Goal: Task Accomplishment & Management: Manage account settings

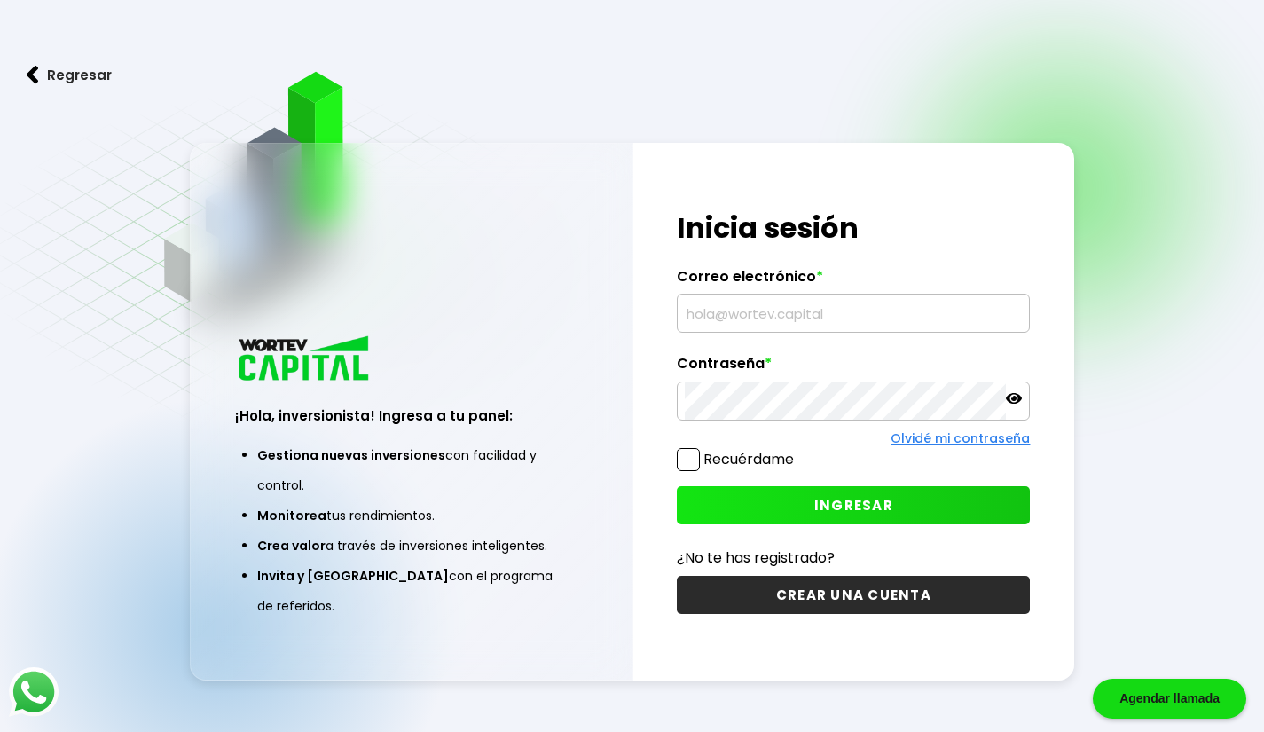
click at [701, 322] on input "text" at bounding box center [853, 312] width 337 height 37
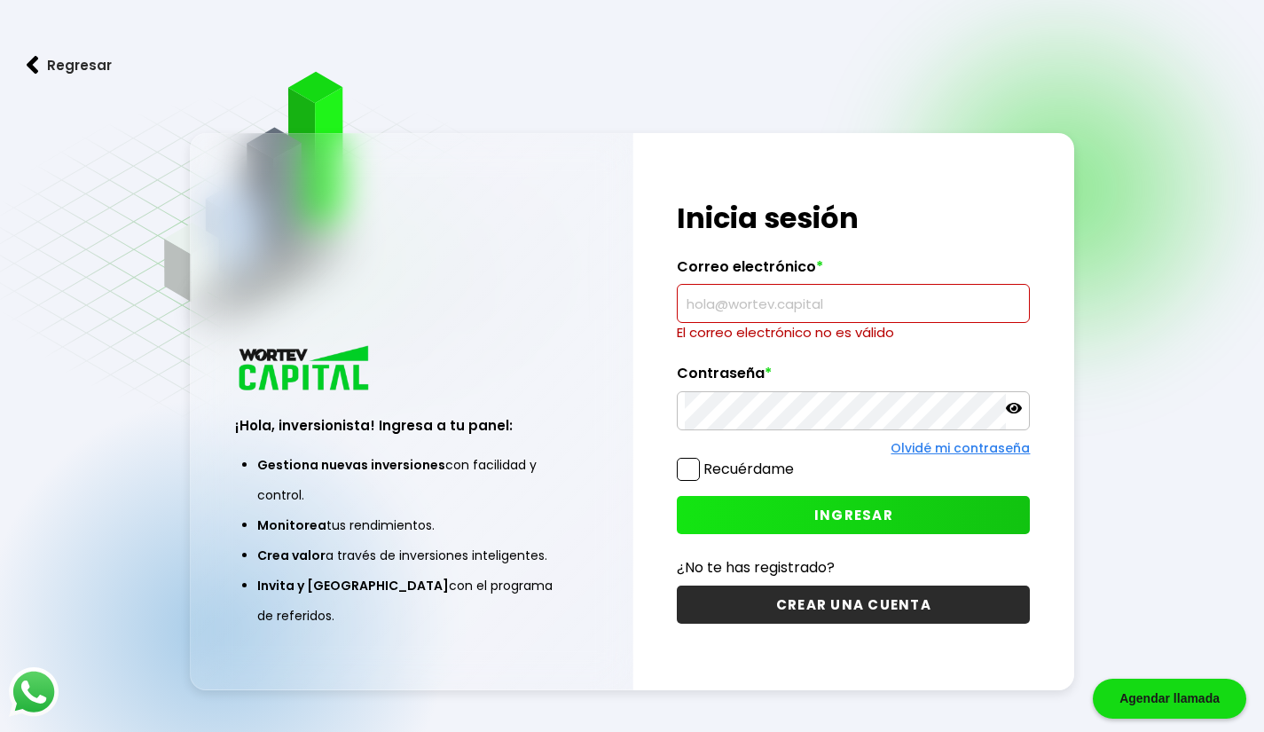
click at [705, 310] on input "text" at bounding box center [853, 303] width 337 height 37
paste input "[EMAIL_ADDRESS][DOMAIN_NAME]"
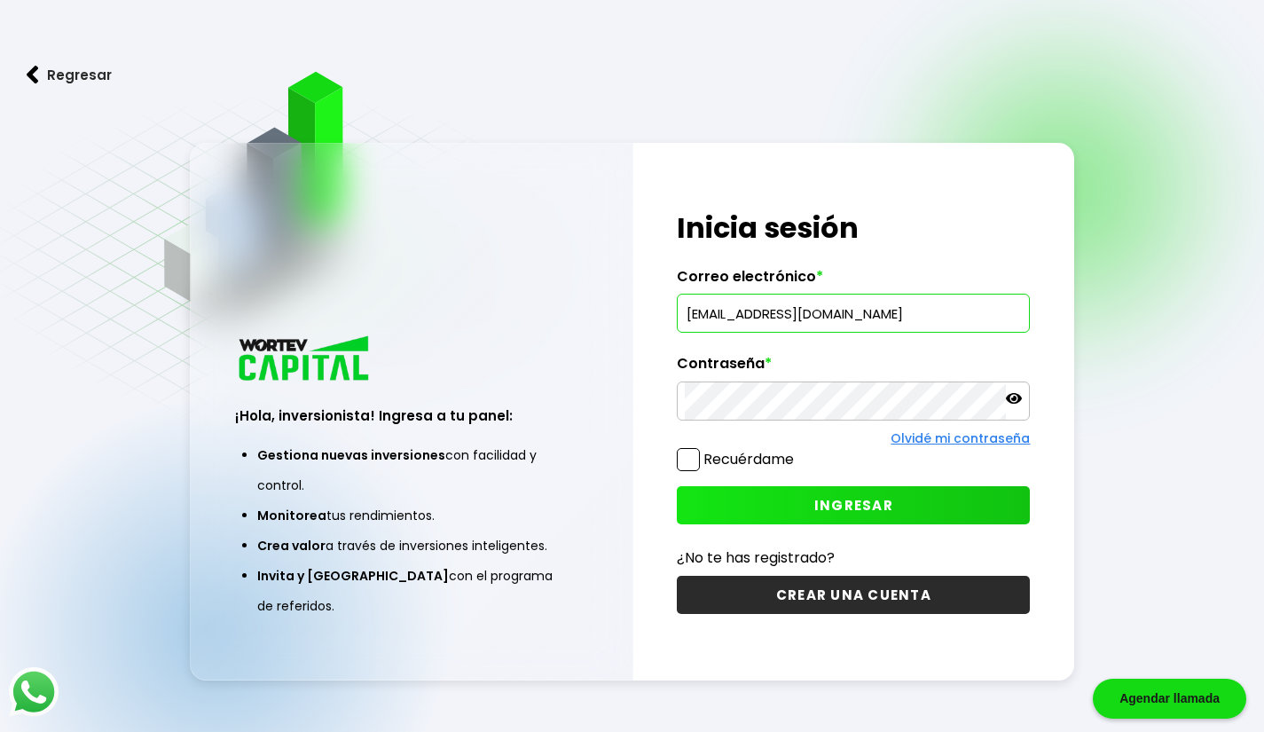
type input "[EMAIL_ADDRESS][DOMAIN_NAME]"
click at [804, 514] on button "INGRESAR" at bounding box center [853, 505] width 353 height 38
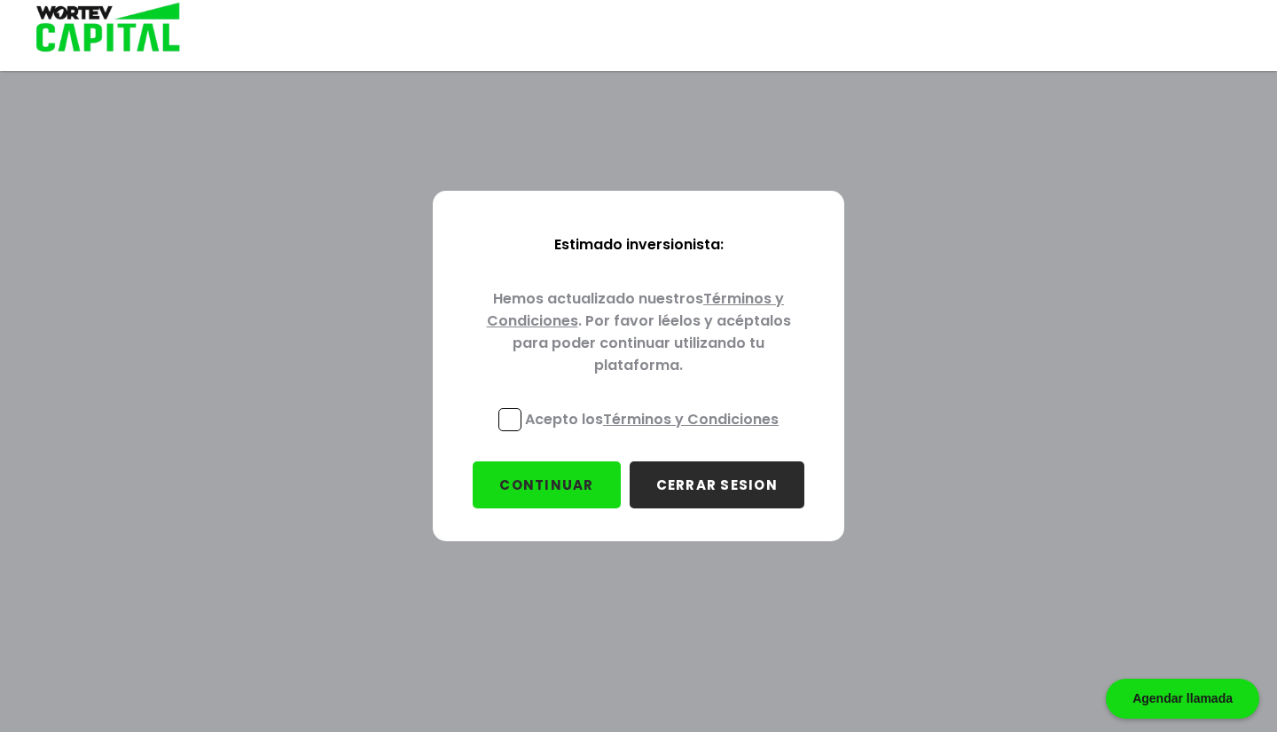
click at [707, 414] on link "Términos y Condiciones" at bounding box center [691, 419] width 176 height 20
click at [510, 408] on span at bounding box center [509, 419] width 23 height 23
click at [655, 433] on input "Acepto los Términos y Condiciones" at bounding box center [655, 433] width 0 height 0
click at [588, 482] on button "CONTINUAR" at bounding box center [546, 484] width 147 height 47
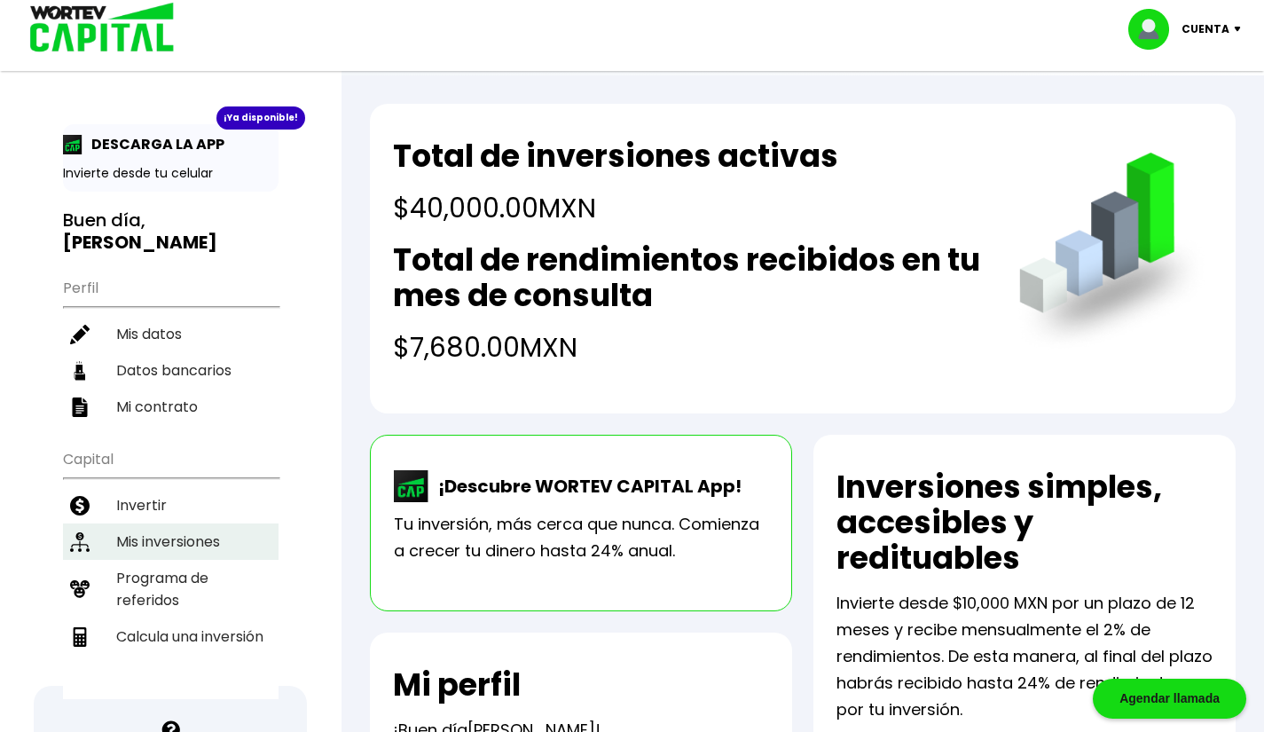
click at [172, 523] on li "Mis inversiones" at bounding box center [171, 541] width 216 height 36
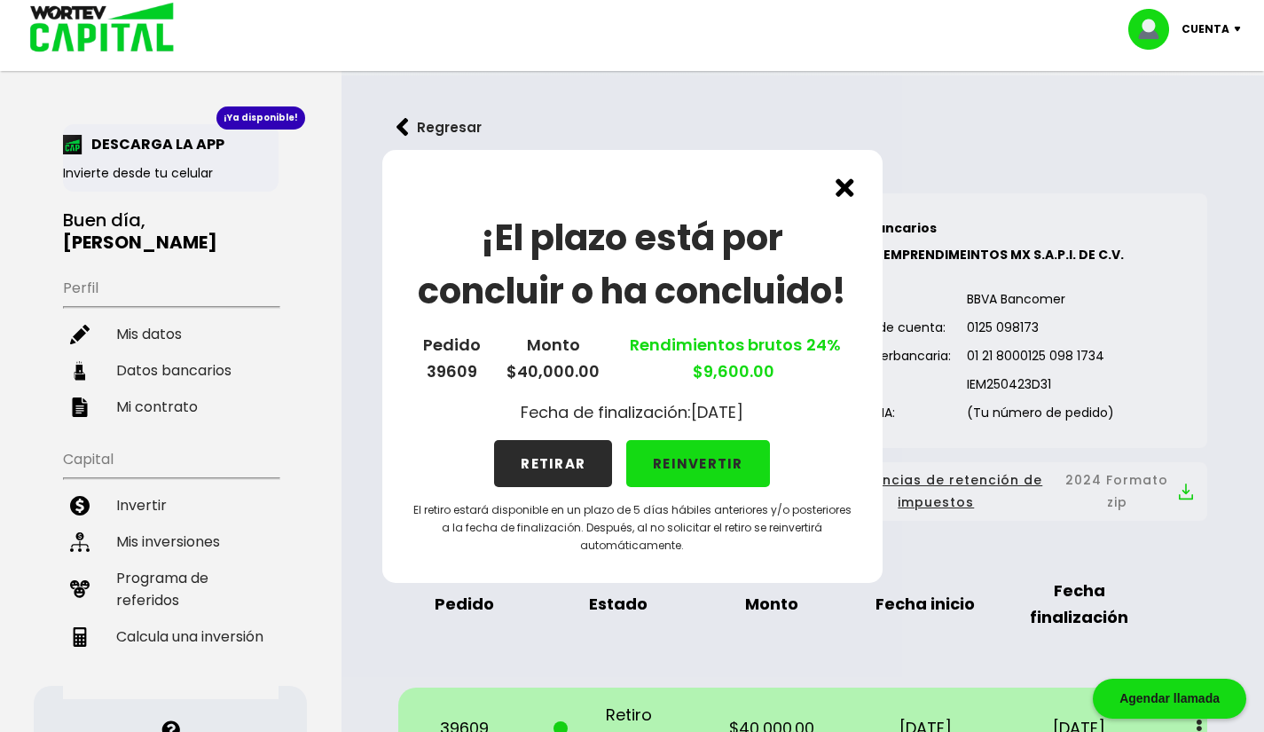
drag, startPoint x: 691, startPoint y: 118, endPoint x: 698, endPoint y: 128, distance: 12.1
click at [698, 128] on div "¡El plazo está por concluir o ha concluido! Pedido 39609 Monto $40,000.00 Rendi…" at bounding box center [632, 366] width 1264 height 732
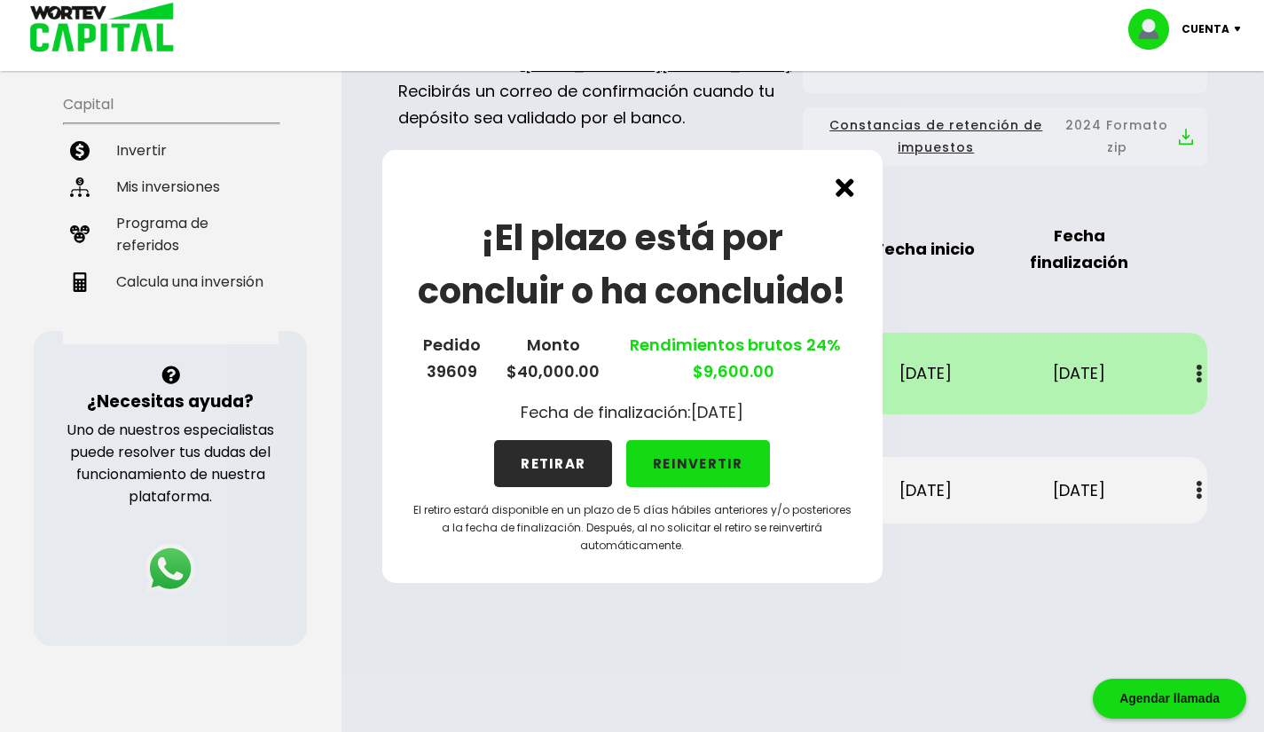
scroll to position [443, 0]
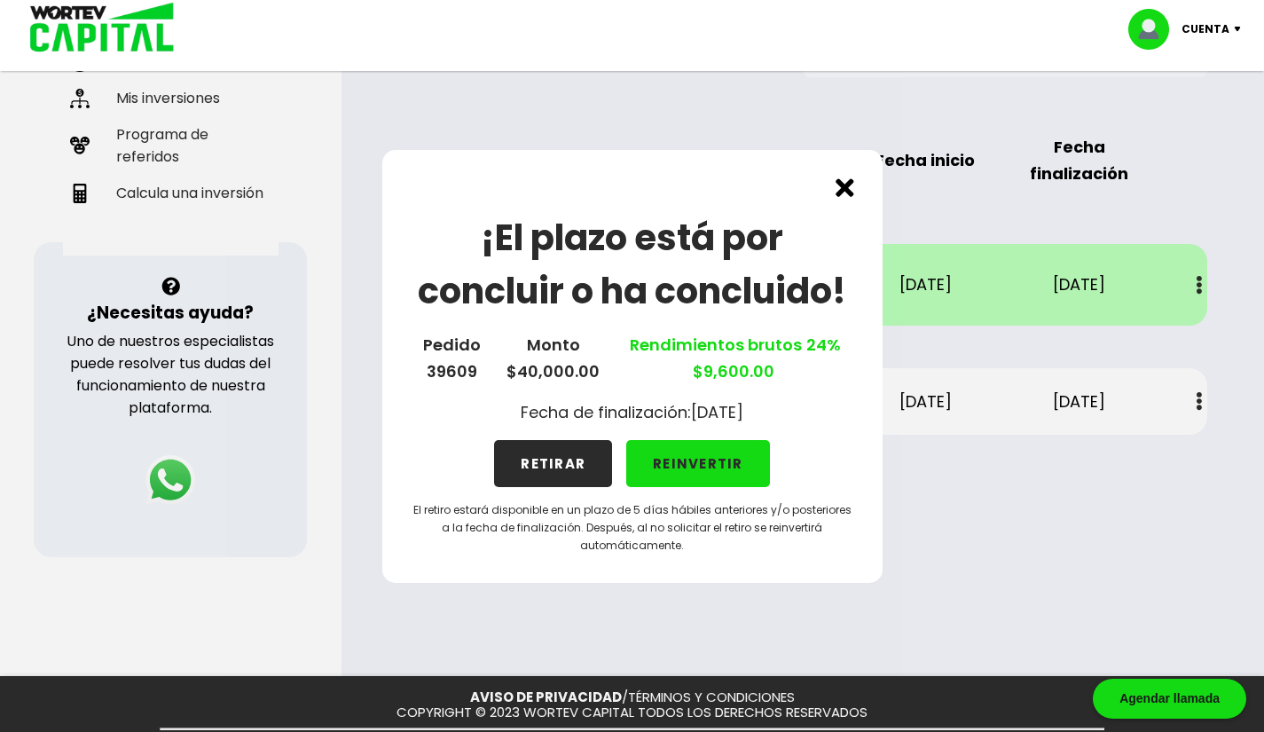
click at [740, 472] on button "REINVERTIR" at bounding box center [698, 463] width 144 height 47
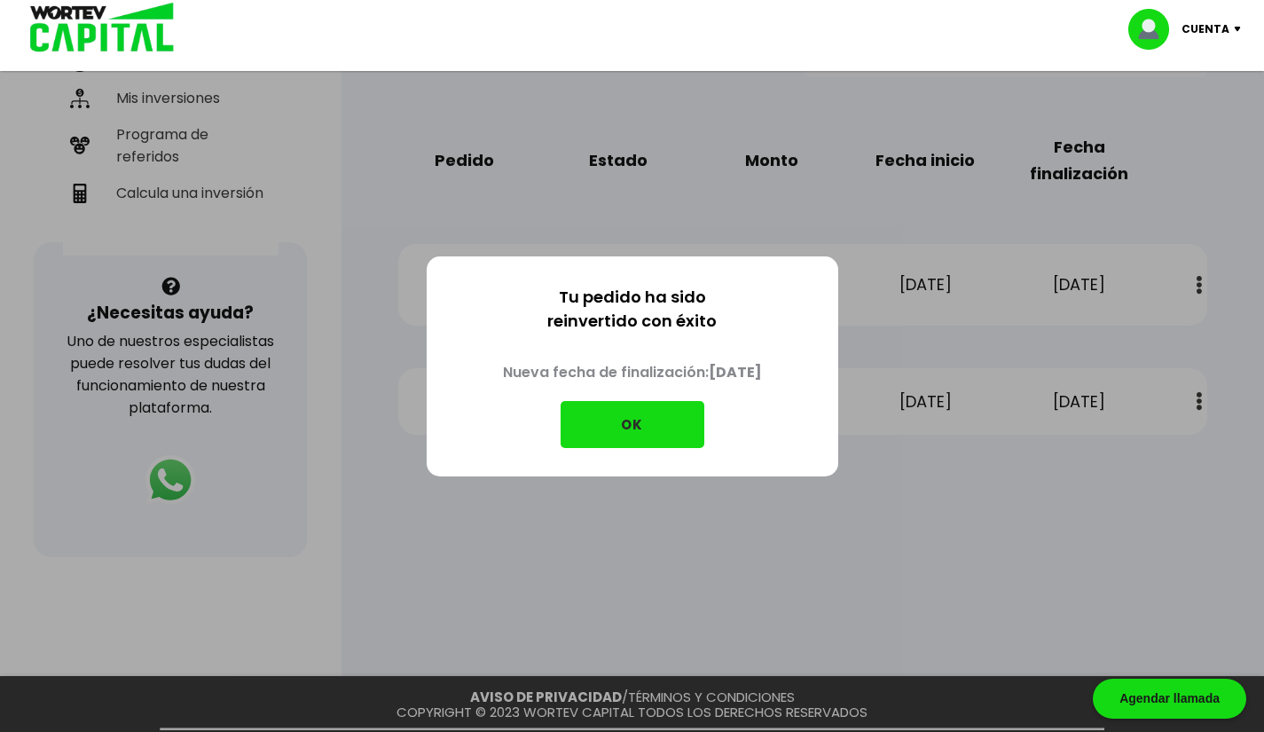
click at [658, 435] on button "OK" at bounding box center [633, 424] width 144 height 47
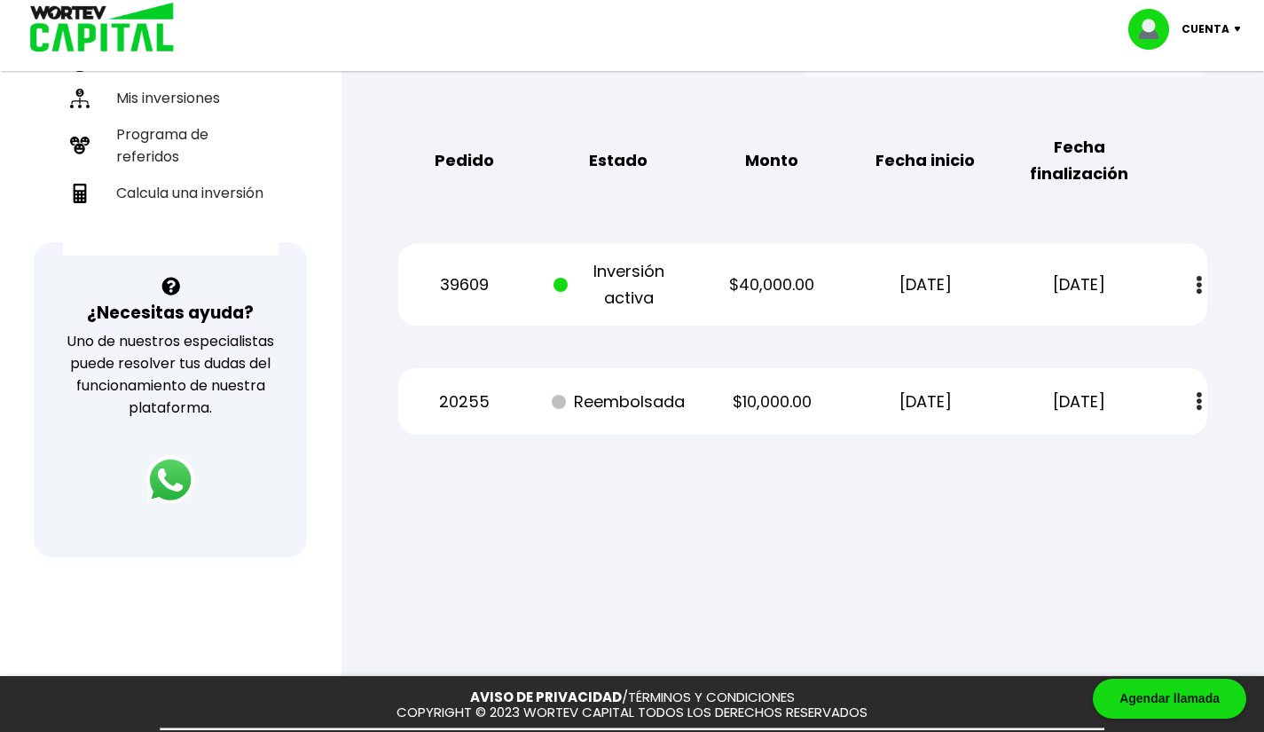
click at [1205, 402] on button at bounding box center [1199, 401] width 25 height 38
click at [772, 515] on div at bounding box center [632, 366] width 1264 height 732
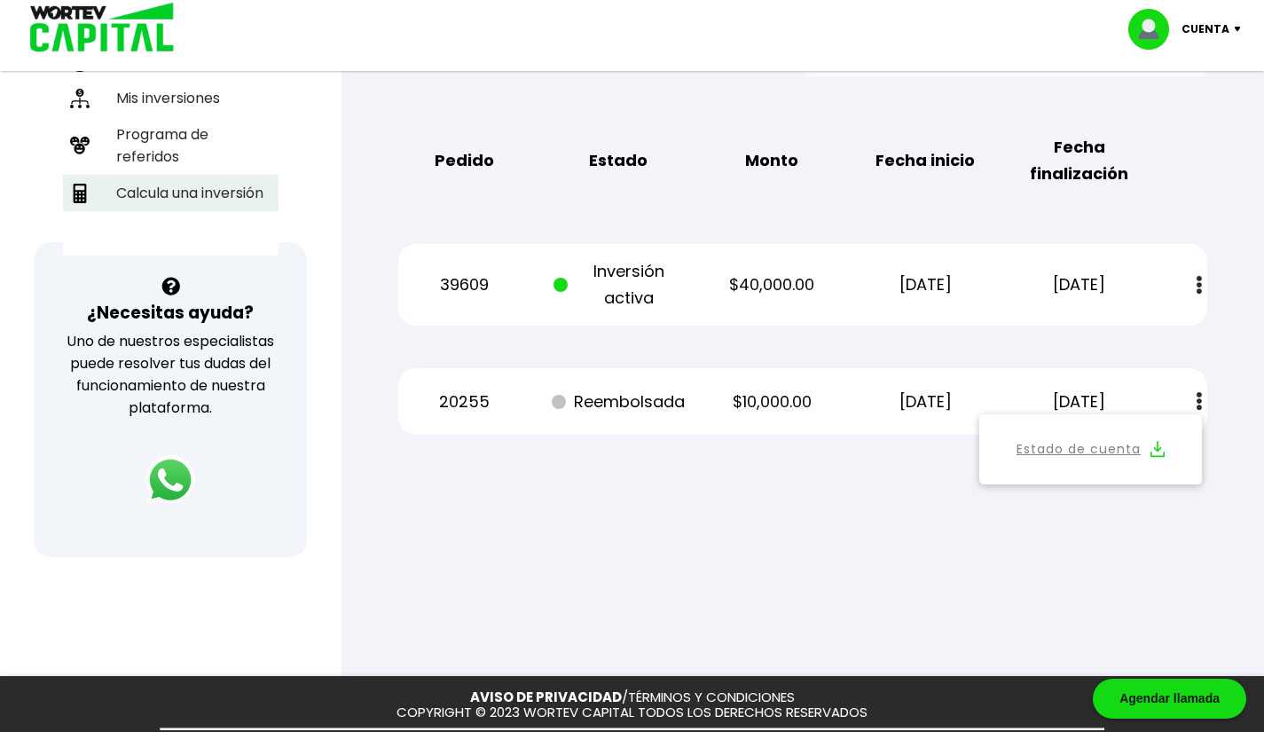
click at [113, 175] on li "Calcula una inversión" at bounding box center [171, 193] width 216 height 36
select select "1"
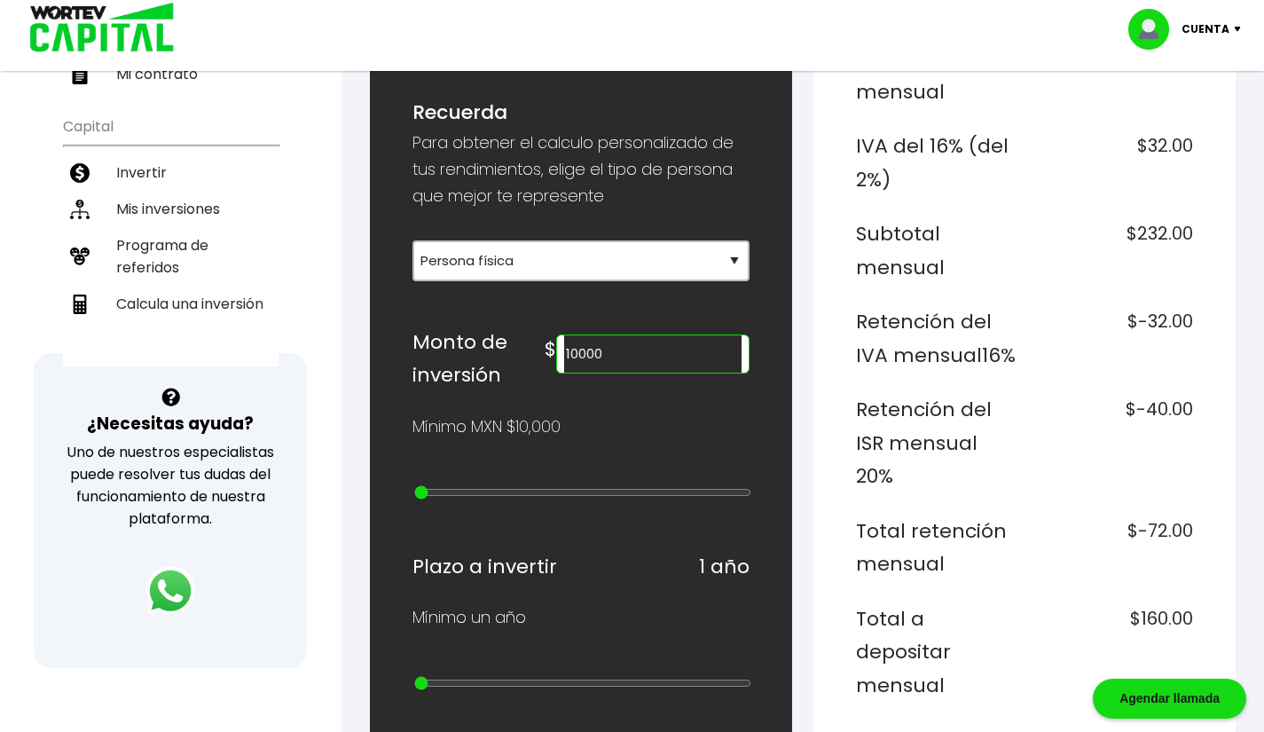
scroll to position [355, 0]
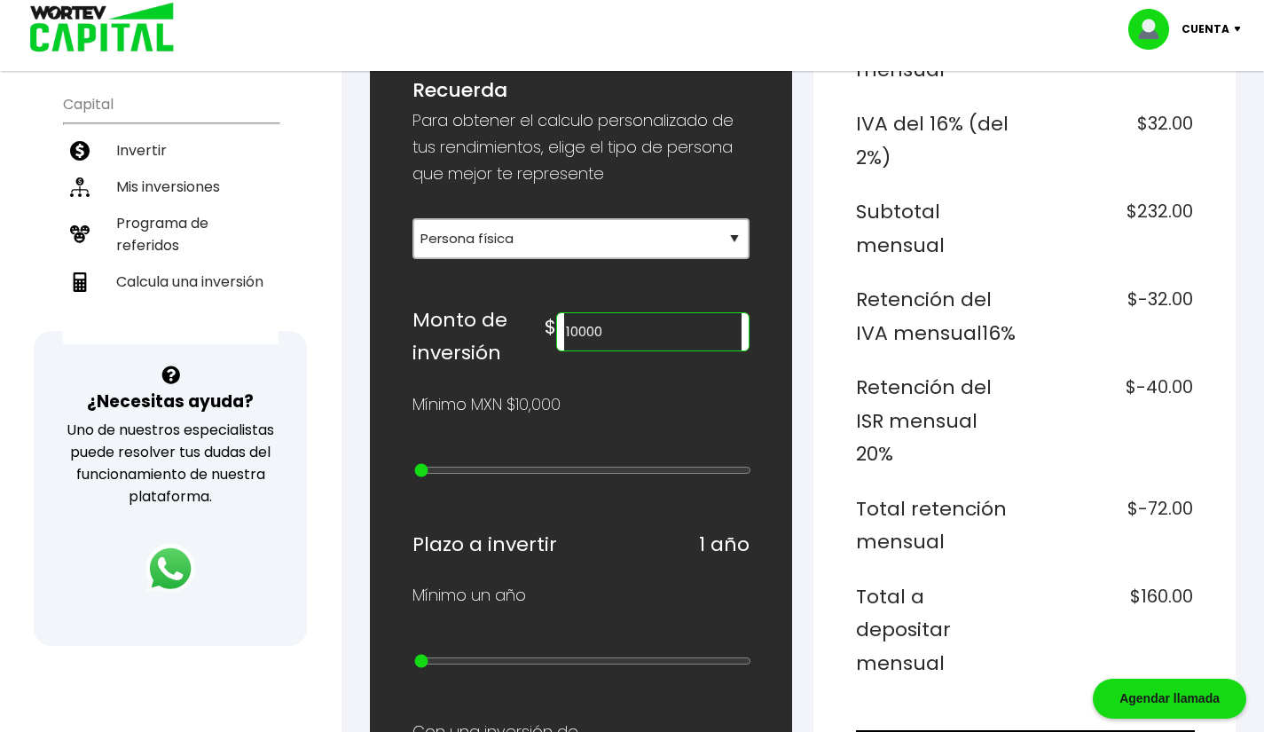
click at [632, 333] on input "10000" at bounding box center [652, 331] width 176 height 37
click at [659, 329] on input "10000" at bounding box center [652, 331] width 176 height 37
type input "1"
type input "40000"
click at [658, 391] on div "Mínimo MXN $10,000" at bounding box center [580, 404] width 337 height 27
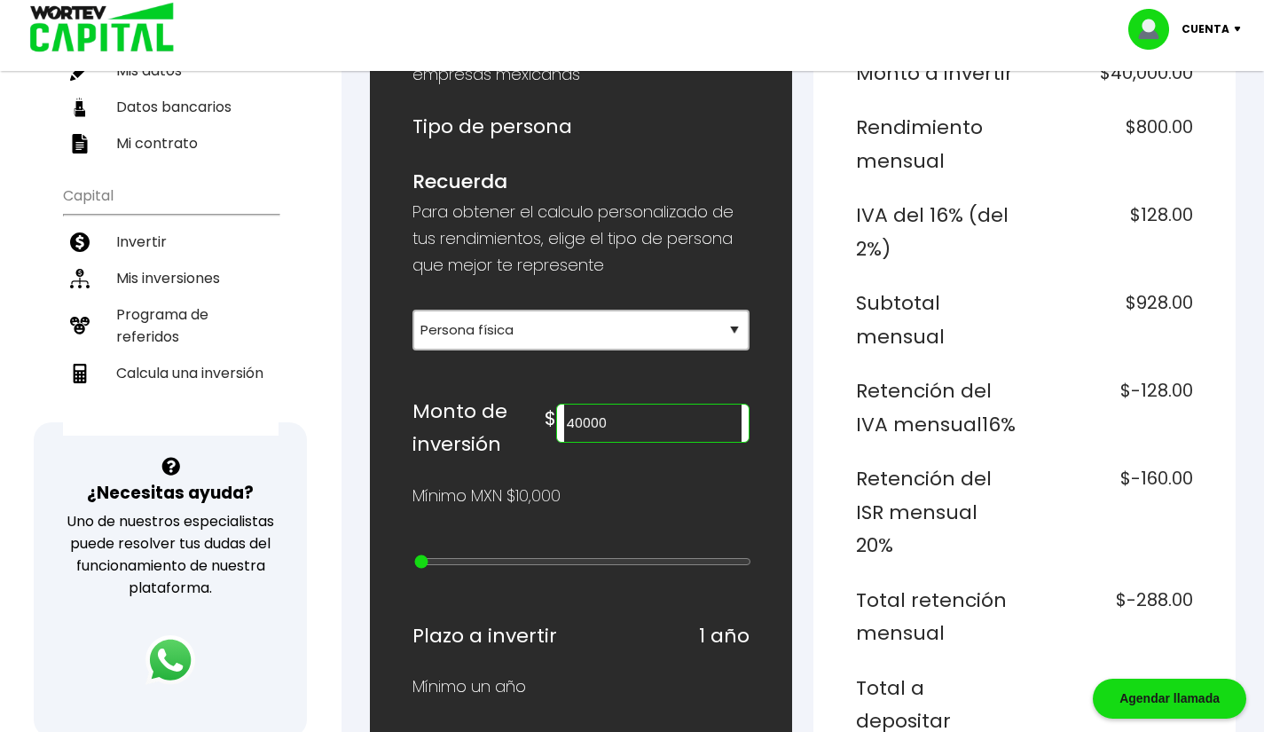
scroll to position [0, 0]
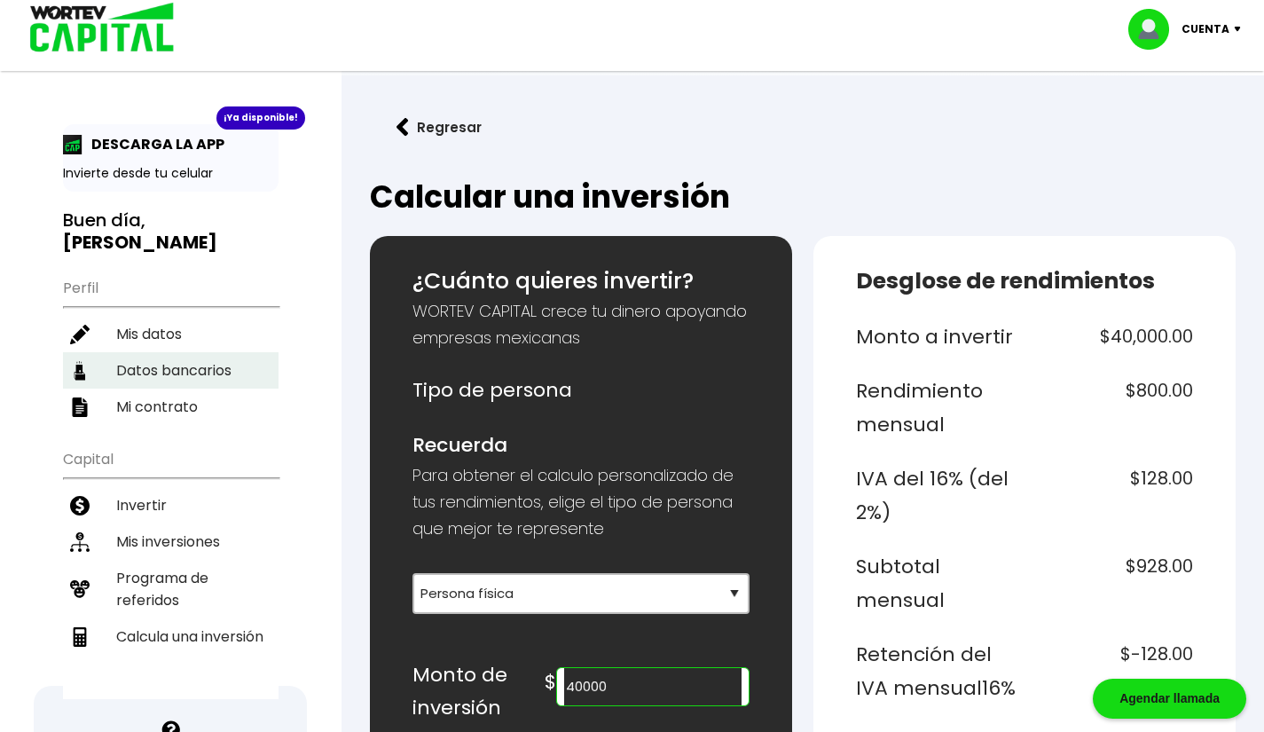
click at [248, 352] on li "Datos bancarios" at bounding box center [171, 370] width 216 height 36
select select "BBVA Bancomer"
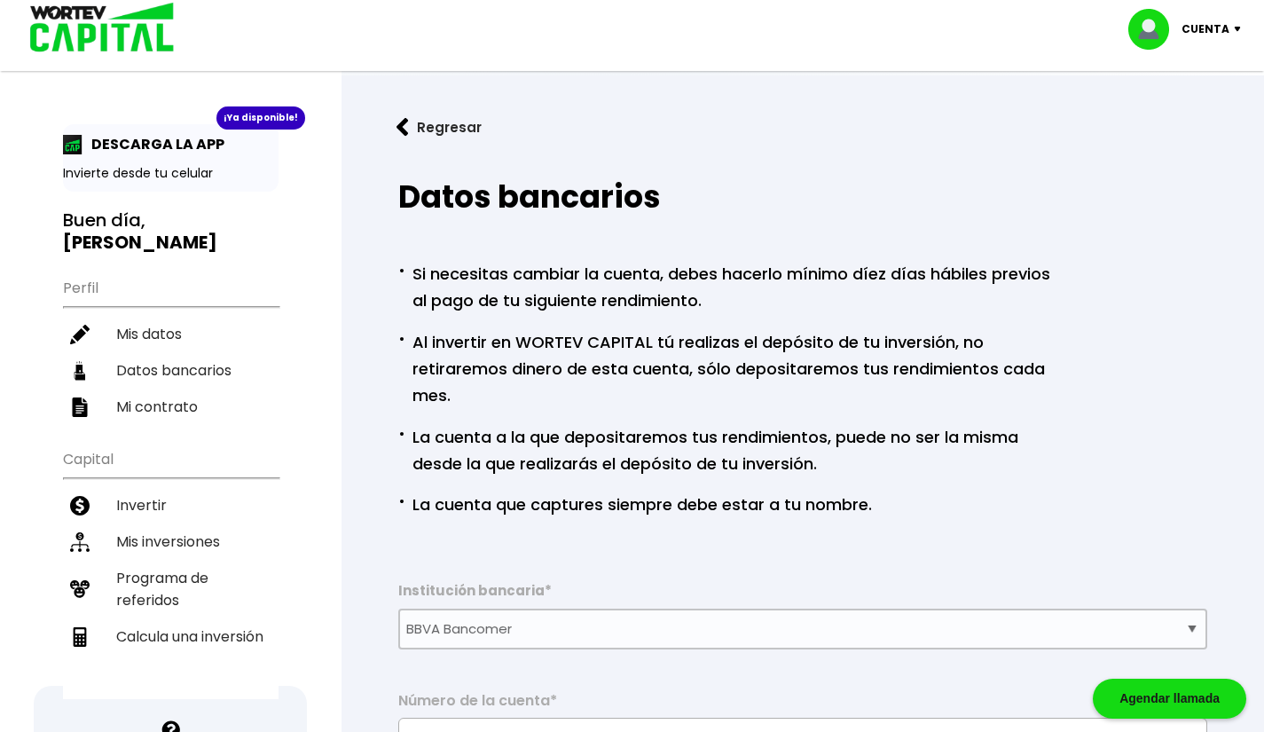
click at [1235, 28] on img at bounding box center [1241, 29] width 24 height 5
select select "1"
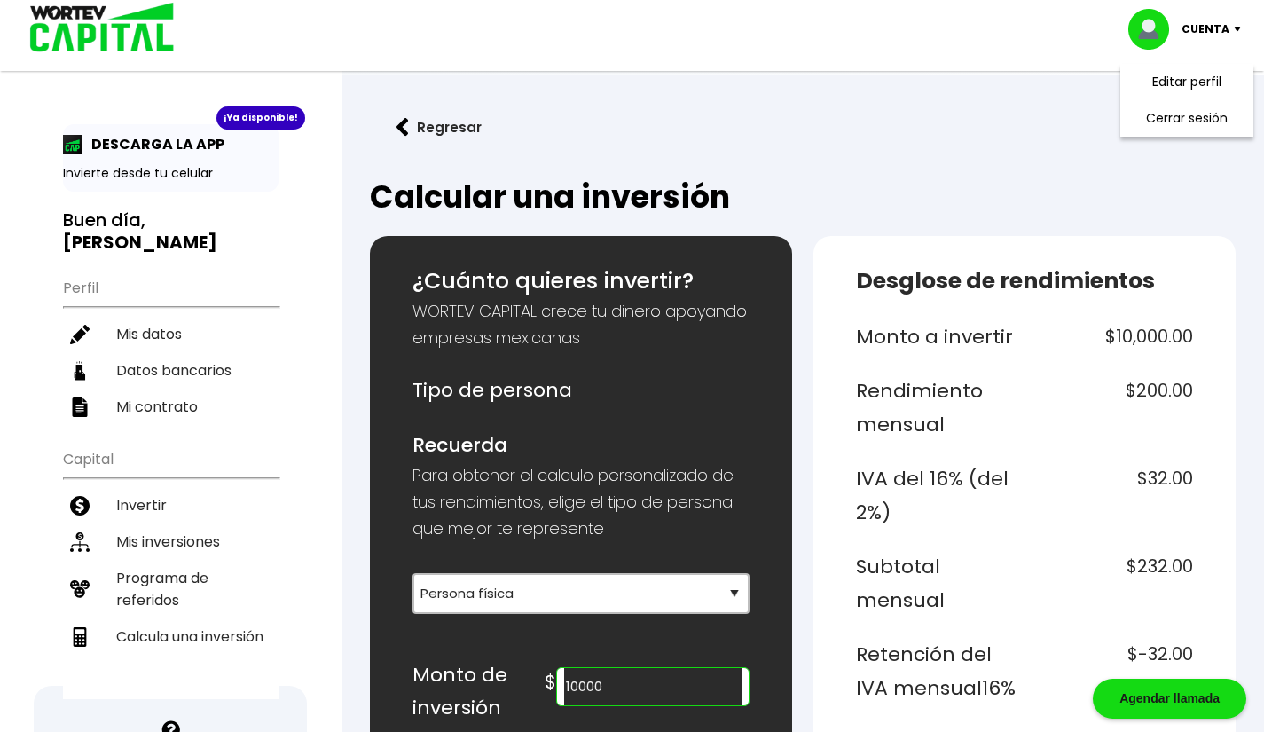
click at [419, 119] on button "Regresar" at bounding box center [439, 127] width 138 height 47
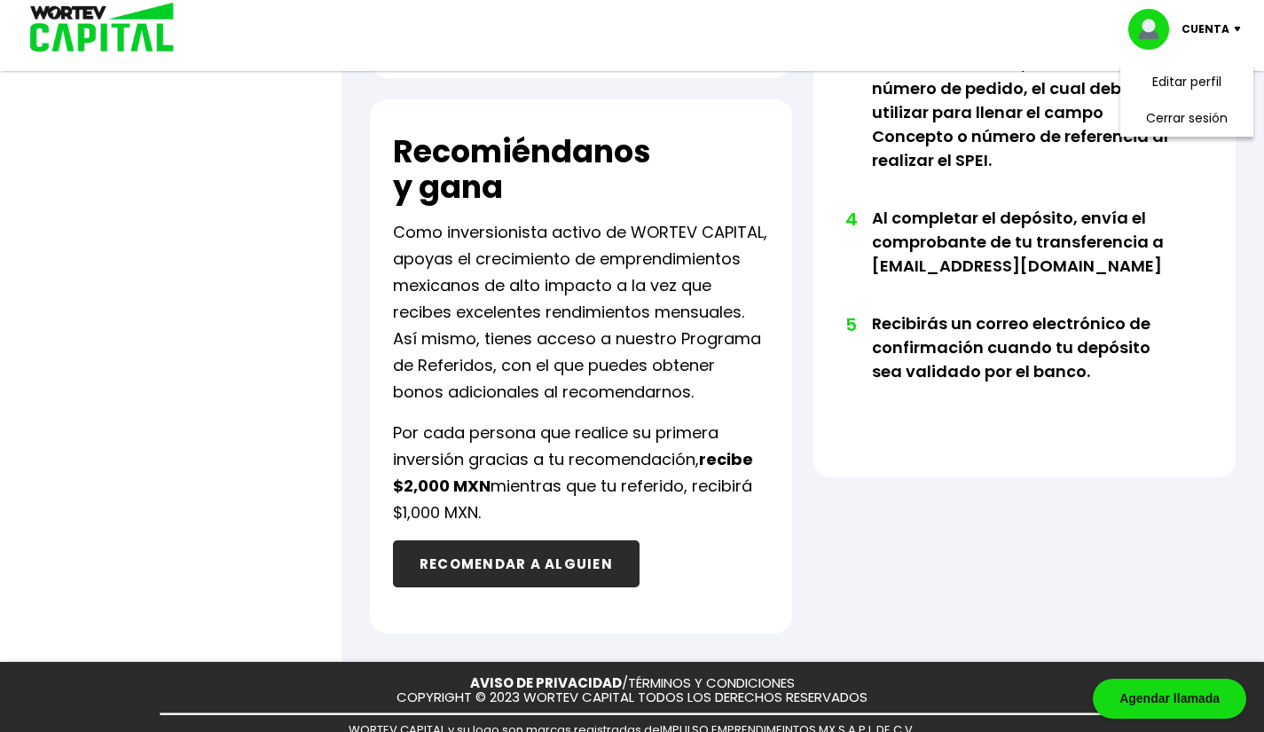
scroll to position [1001, 0]
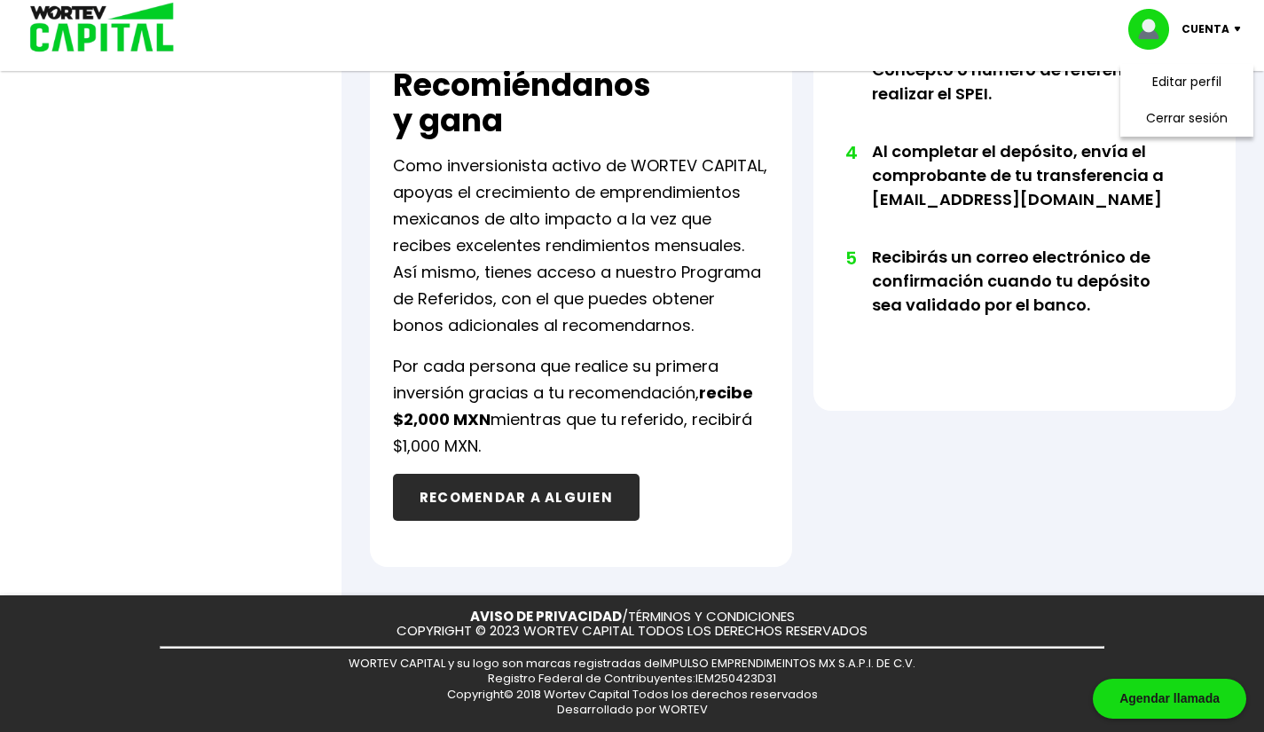
click at [508, 496] on button "RECOMENDAR A ALGUIEN" at bounding box center [516, 497] width 247 height 47
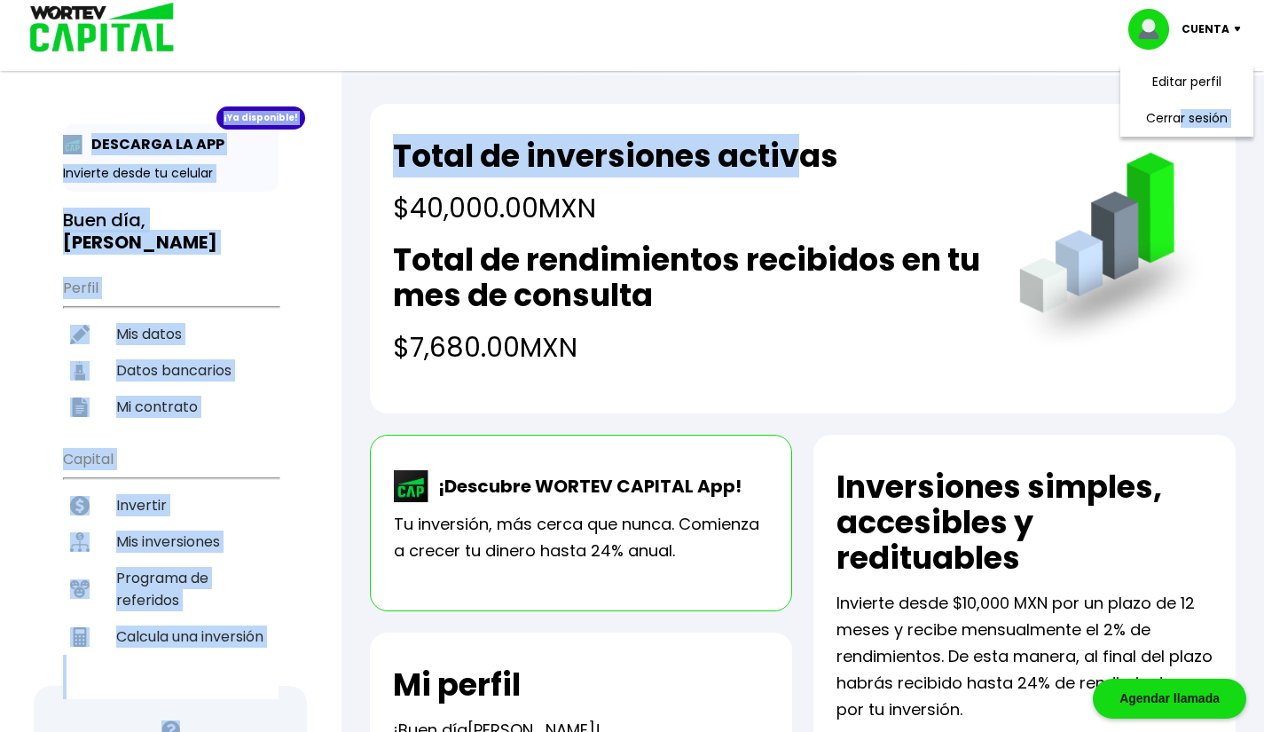
drag, startPoint x: 1180, startPoint y: 117, endPoint x: 800, endPoint y: 150, distance: 381.9
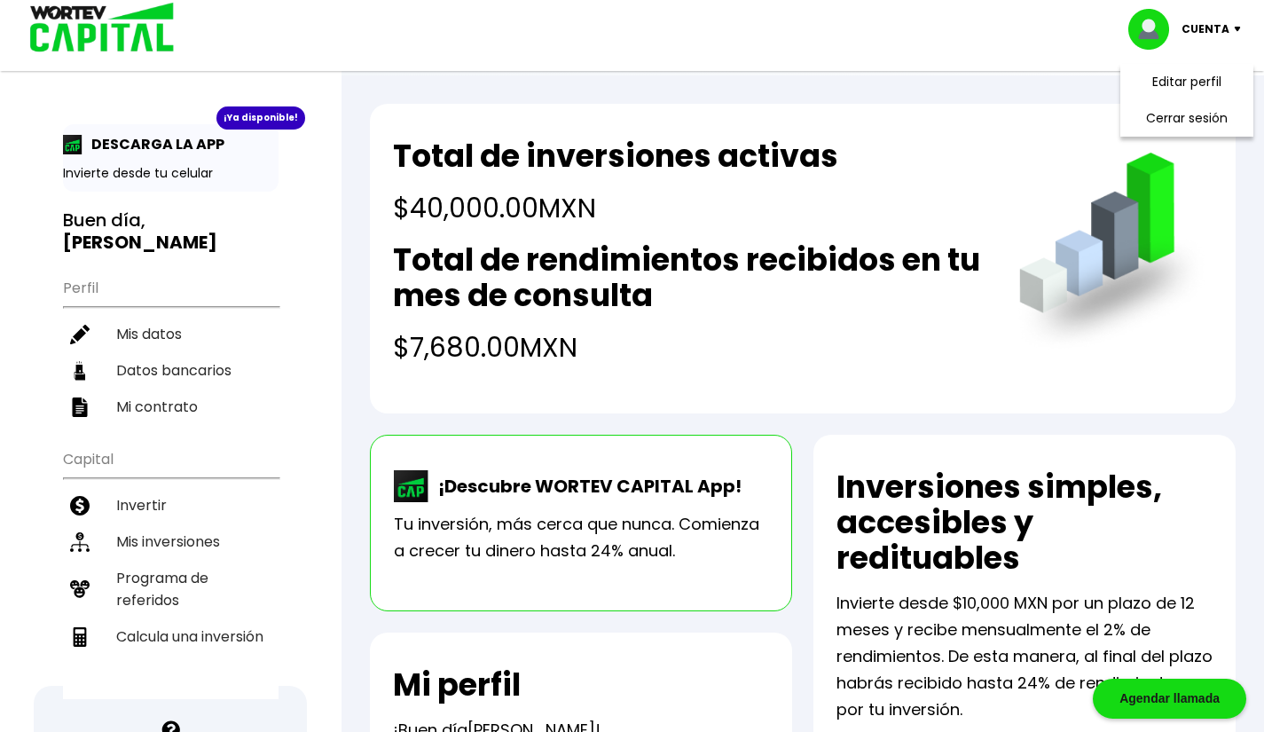
click at [960, 145] on div "Total de inversiones activas $40,000.00 MXN Total de rendimientos recibidos en …" at bounding box center [688, 252] width 591 height 229
click at [1238, 27] on img at bounding box center [1241, 29] width 24 height 5
select select "1"
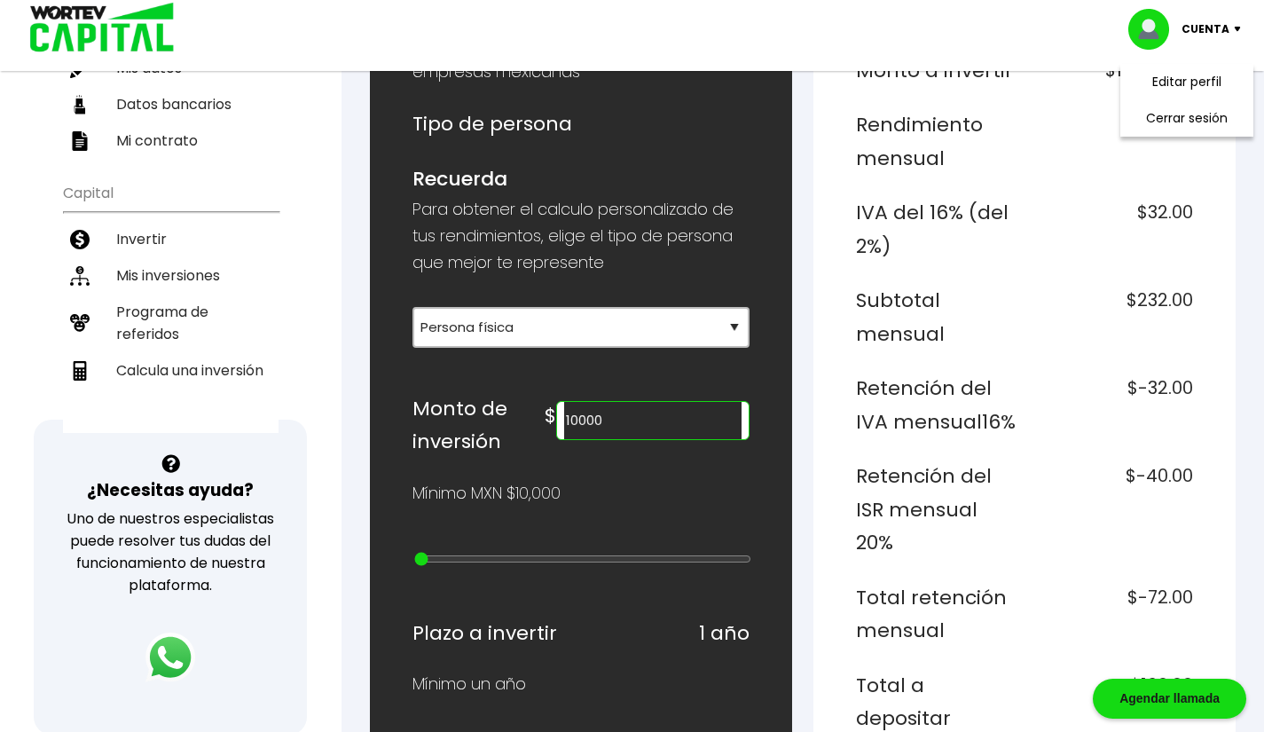
scroll to position [177, 0]
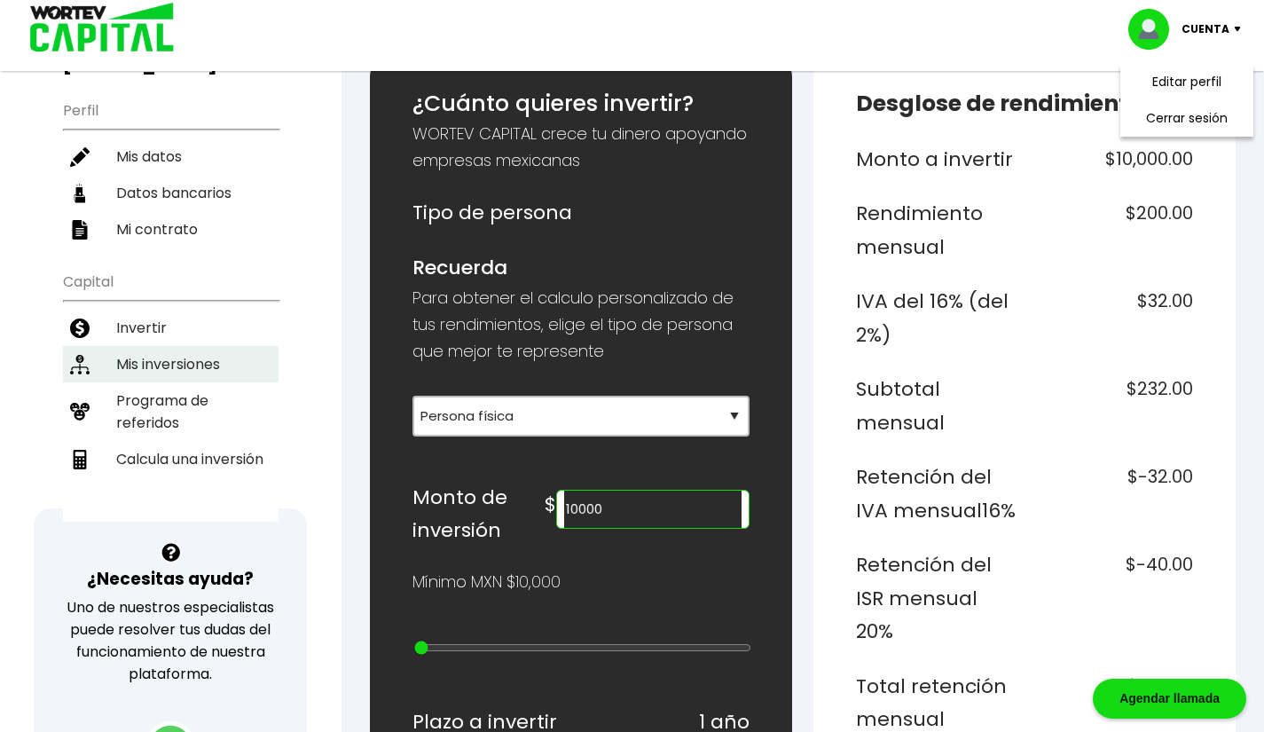
click at [202, 346] on li "Mis inversiones" at bounding box center [171, 364] width 216 height 36
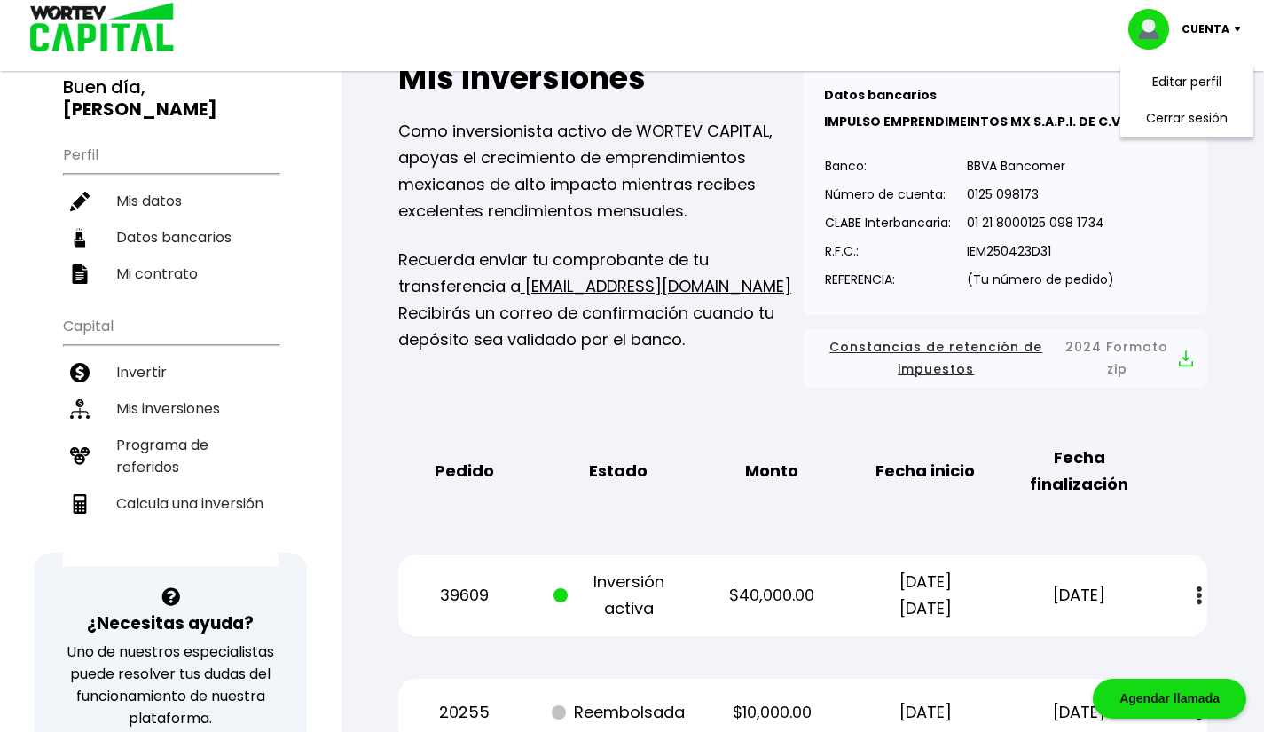
scroll to position [89, 0]
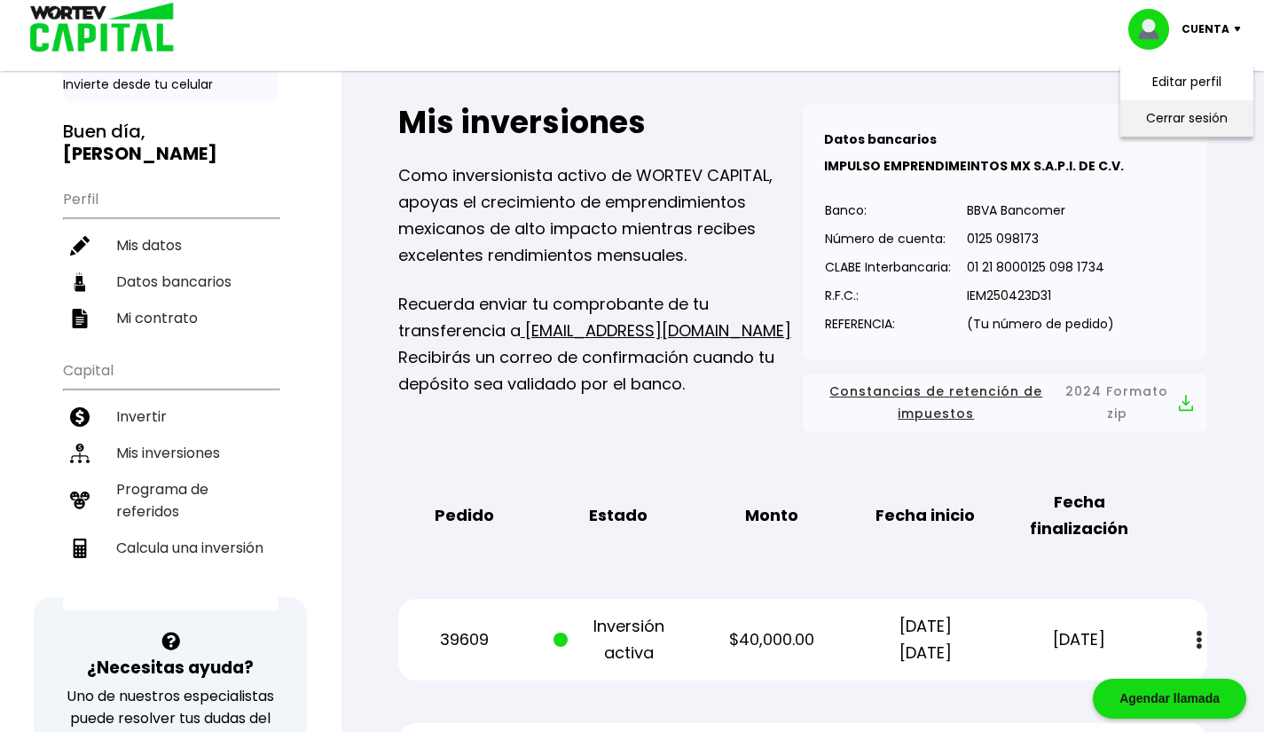
click at [1188, 127] on li "Cerrar sesión" at bounding box center [1187, 118] width 142 height 36
